Goal: Check status: Check status

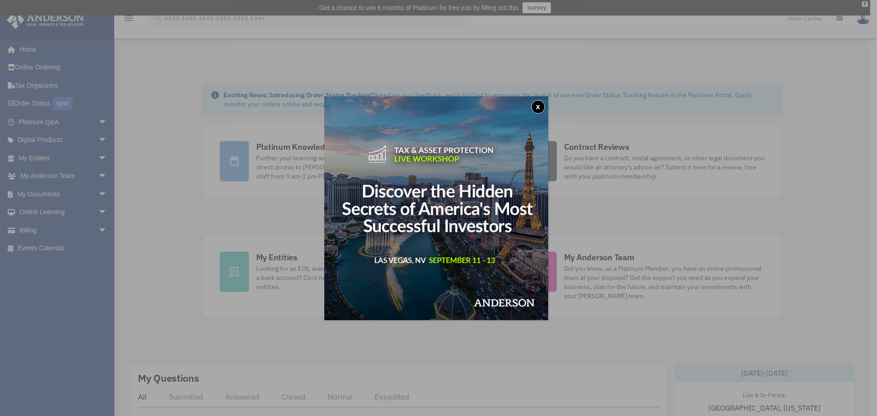
click at [541, 108] on button "x" at bounding box center [538, 107] width 14 height 14
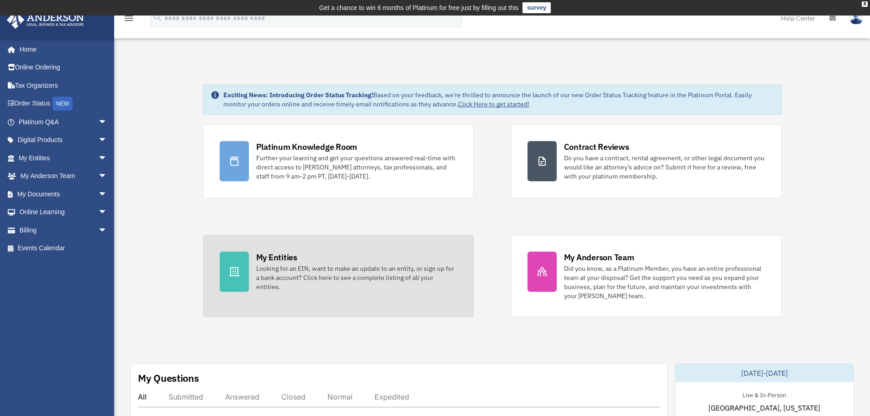
click at [287, 271] on div "Looking for an EIN, want to make an update to an entity, or sign up for a bank …" at bounding box center [356, 277] width 201 height 27
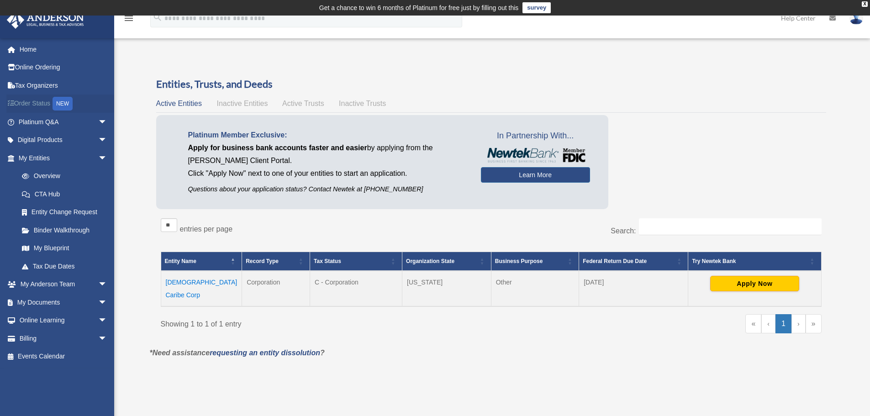
click at [38, 102] on link "Order Status NEW" at bounding box center [63, 104] width 115 height 19
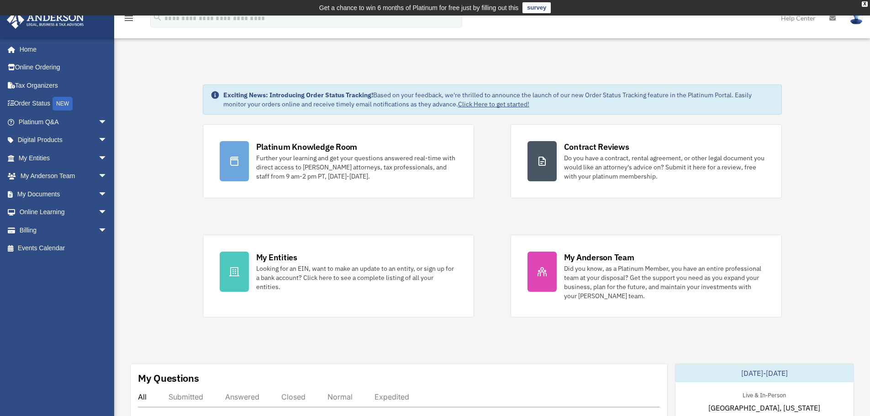
scroll to position [364, 0]
